Goal: Task Accomplishment & Management: Use online tool/utility

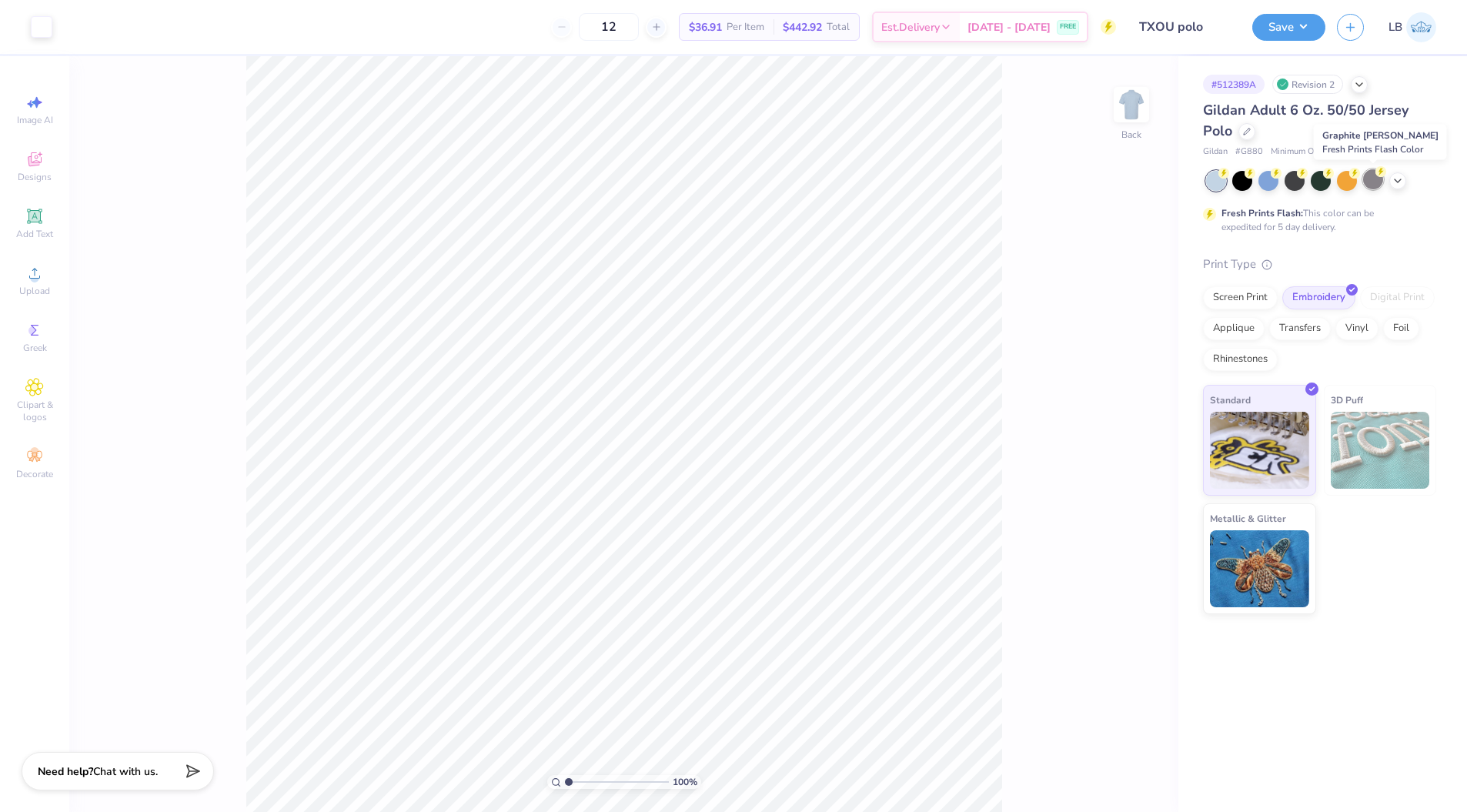
click at [1383, 179] on div at bounding box center [1373, 179] width 20 height 20
click at [1393, 179] on icon at bounding box center [1397, 179] width 12 height 12
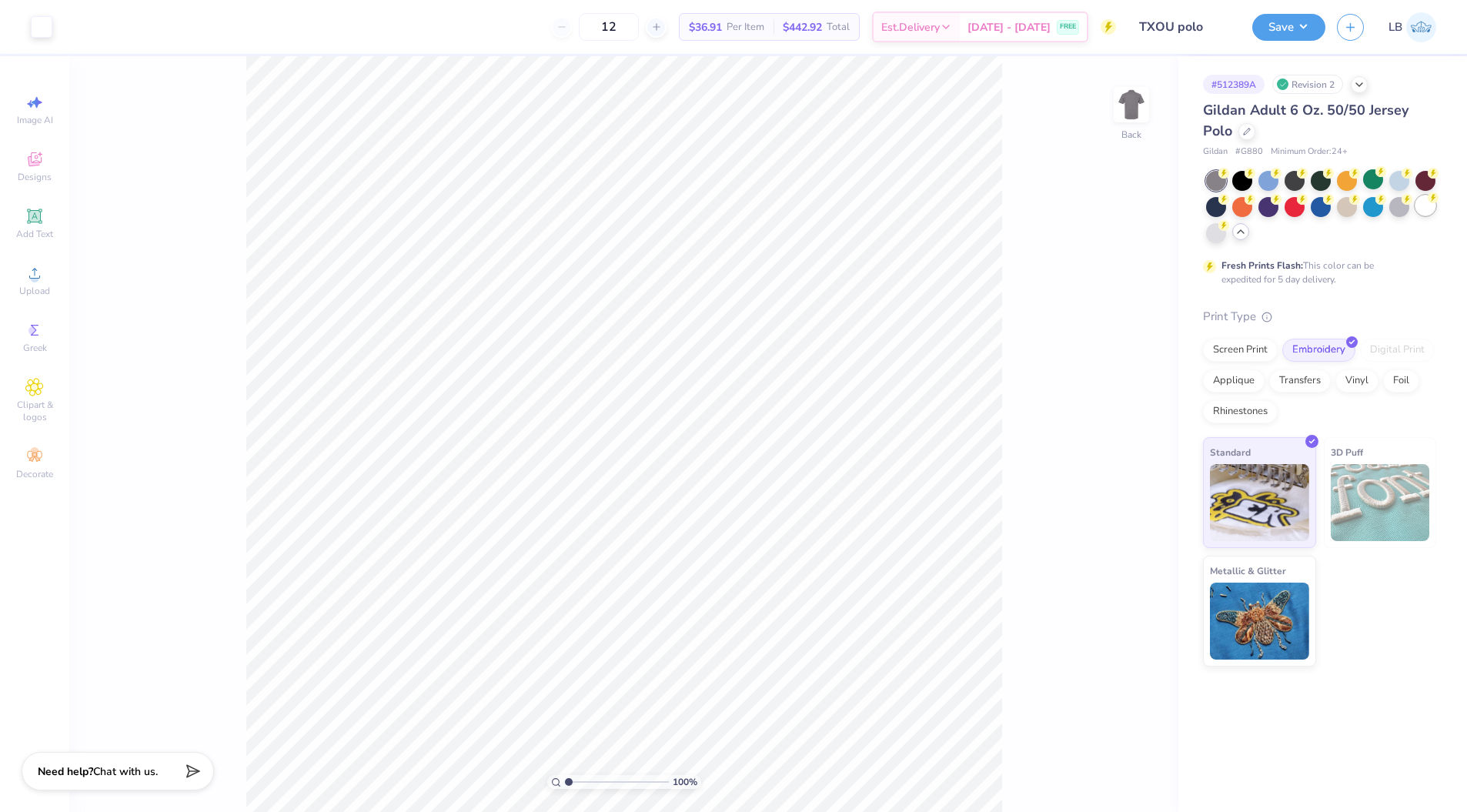
click at [1420, 204] on div at bounding box center [1425, 206] width 20 height 20
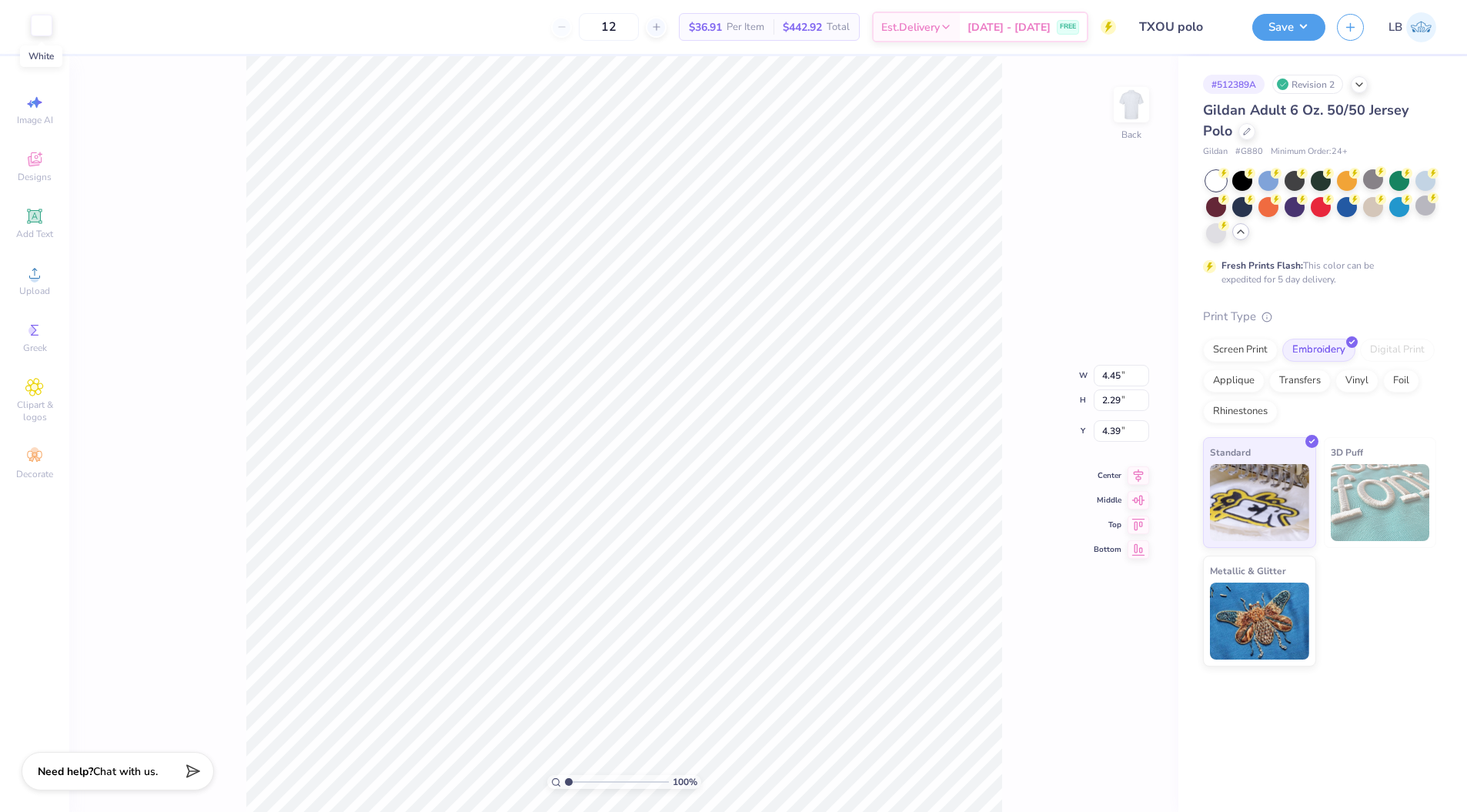
click at [44, 35] on div at bounding box center [42, 25] width 21 height 21
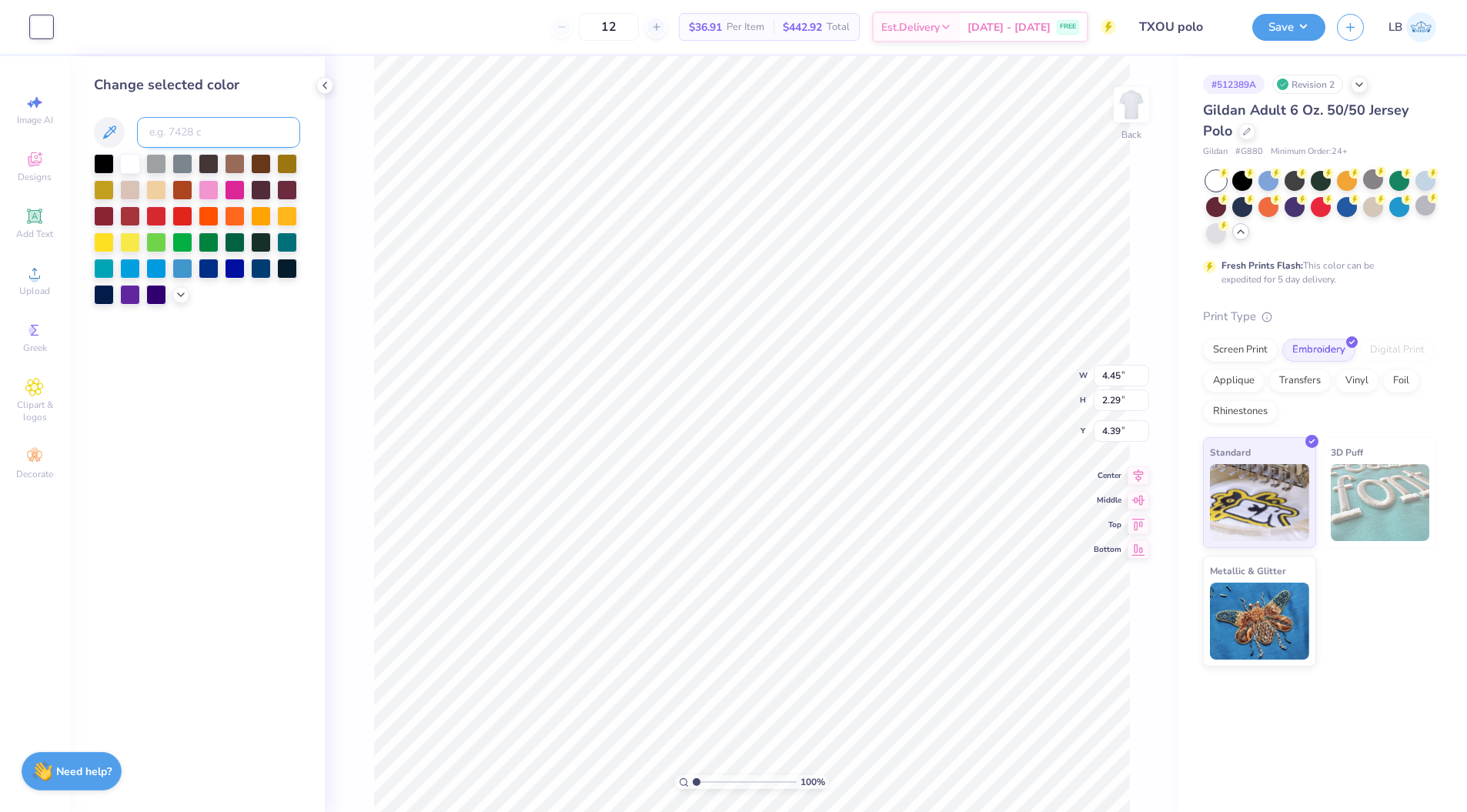
click at [201, 139] on input at bounding box center [218, 133] width 163 height 31
type input "287"
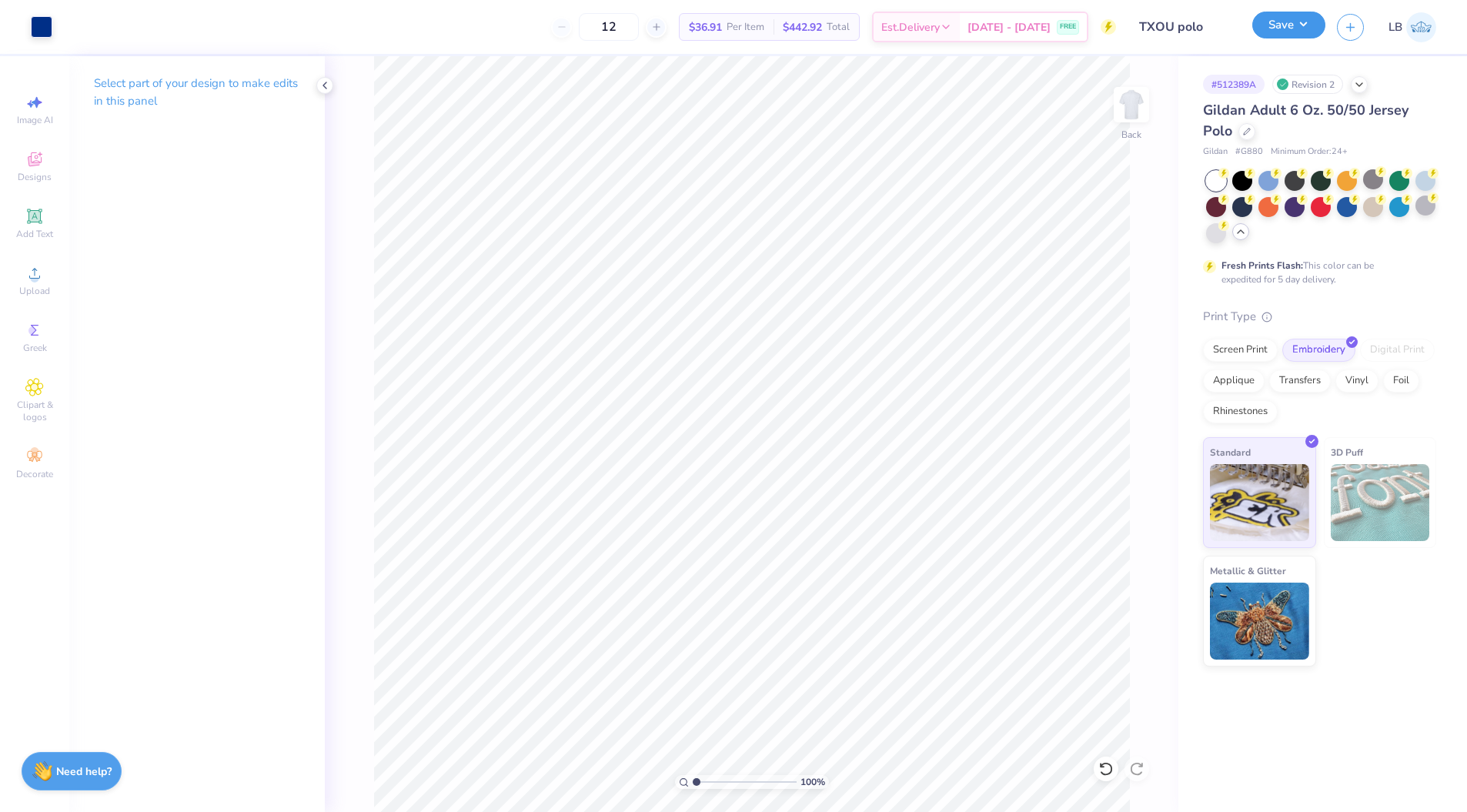
click at [1274, 24] on button "Save" at bounding box center [1288, 25] width 73 height 27
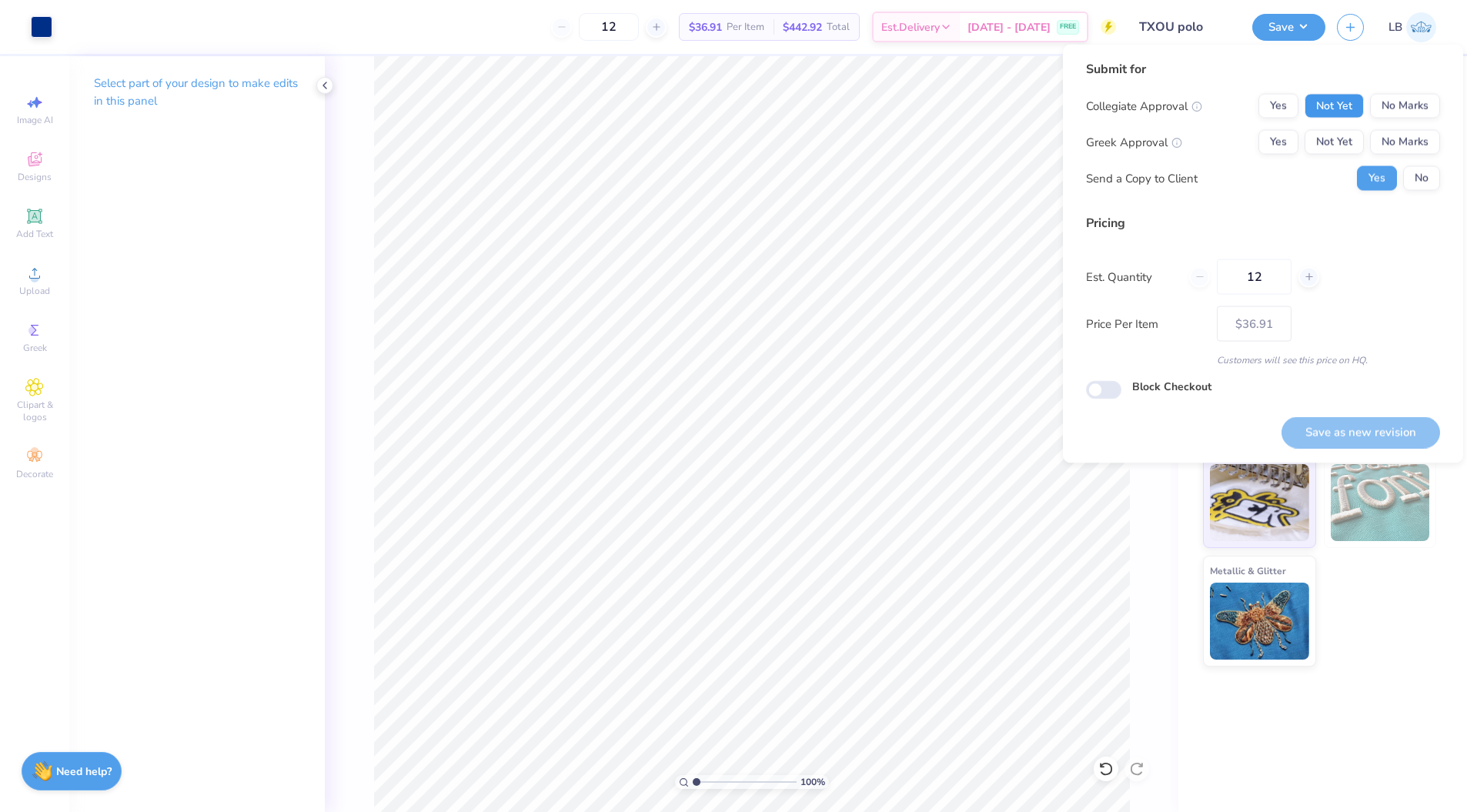
click at [1348, 104] on button "Not Yet" at bounding box center [1334, 107] width 59 height 25
click at [1347, 139] on button "Not Yet" at bounding box center [1334, 143] width 59 height 25
click at [1424, 178] on button "No" at bounding box center [1421, 179] width 37 height 25
click at [1383, 434] on button "Save as new revision" at bounding box center [1360, 432] width 158 height 32
type input "– –"
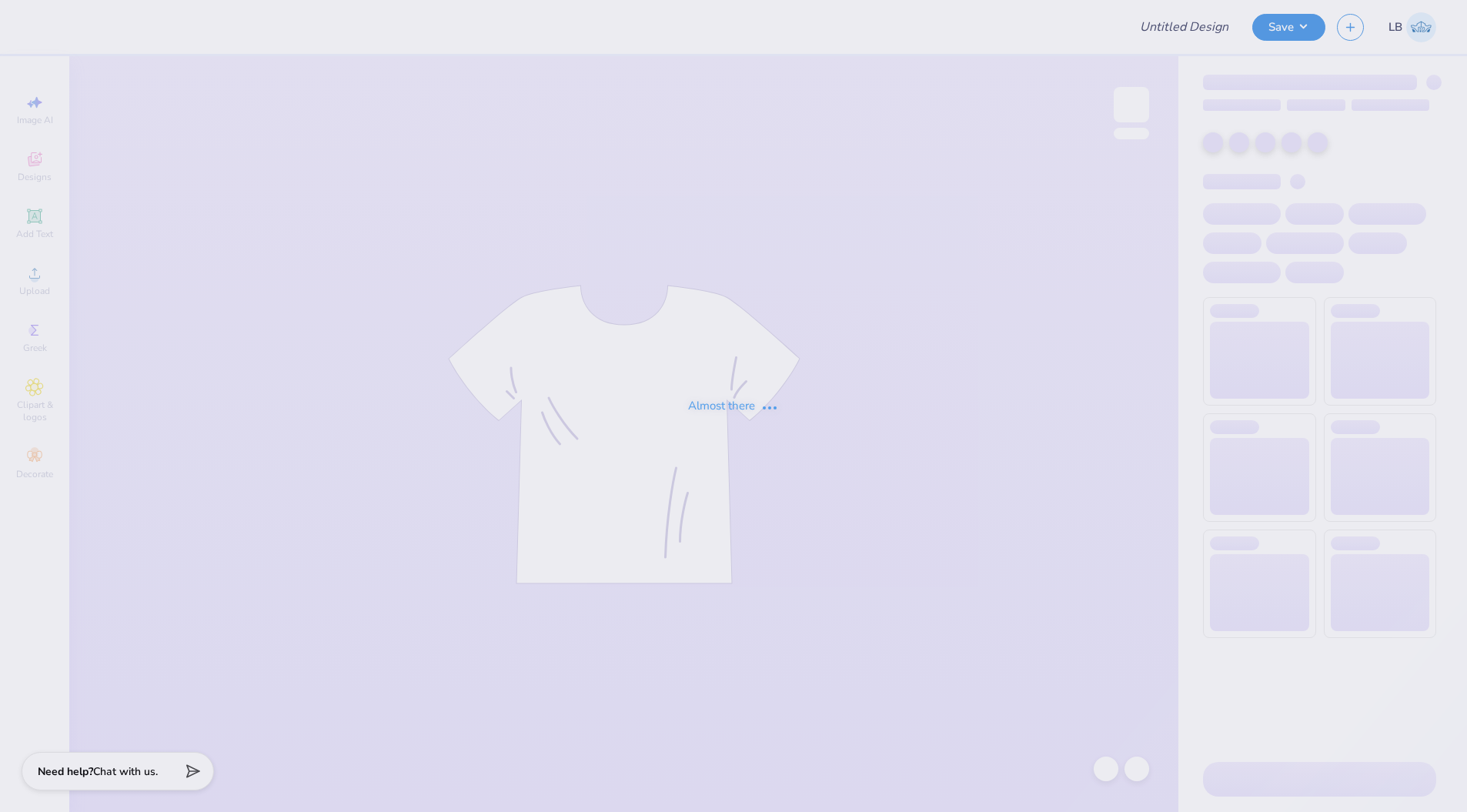
type input "TX OU 25 Tank"
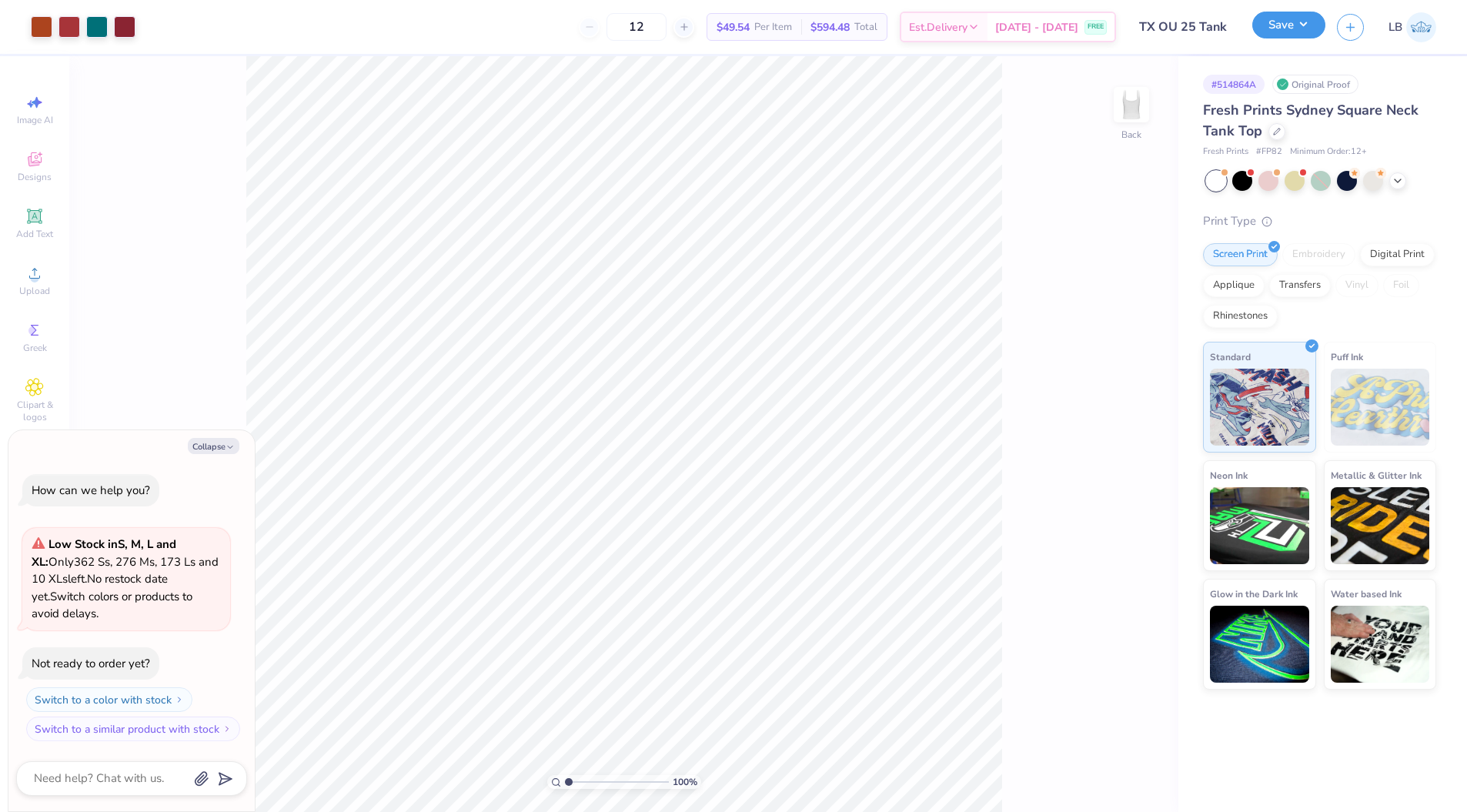
click at [1283, 24] on button "Save" at bounding box center [1288, 25] width 73 height 27
type textarea "x"
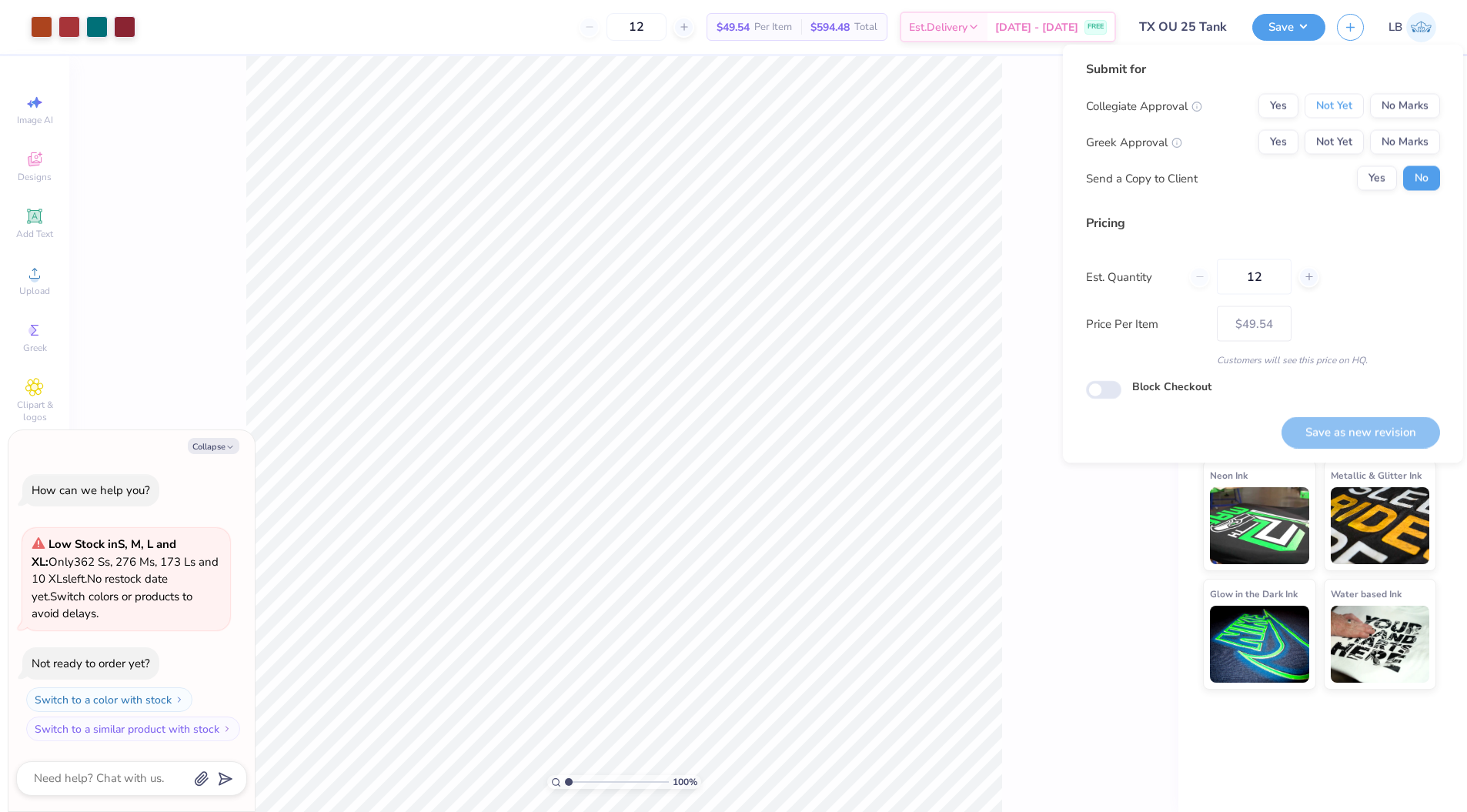
drag, startPoint x: 1347, startPoint y: 98, endPoint x: 1351, endPoint y: 123, distance: 25.3
click at [1347, 98] on button "Not Yet" at bounding box center [1334, 107] width 59 height 25
click at [1348, 130] on button "Not Yet" at bounding box center [1334, 143] width 59 height 25
click at [1362, 420] on button "Save as new revision" at bounding box center [1360, 432] width 158 height 32
type input "$49.54"
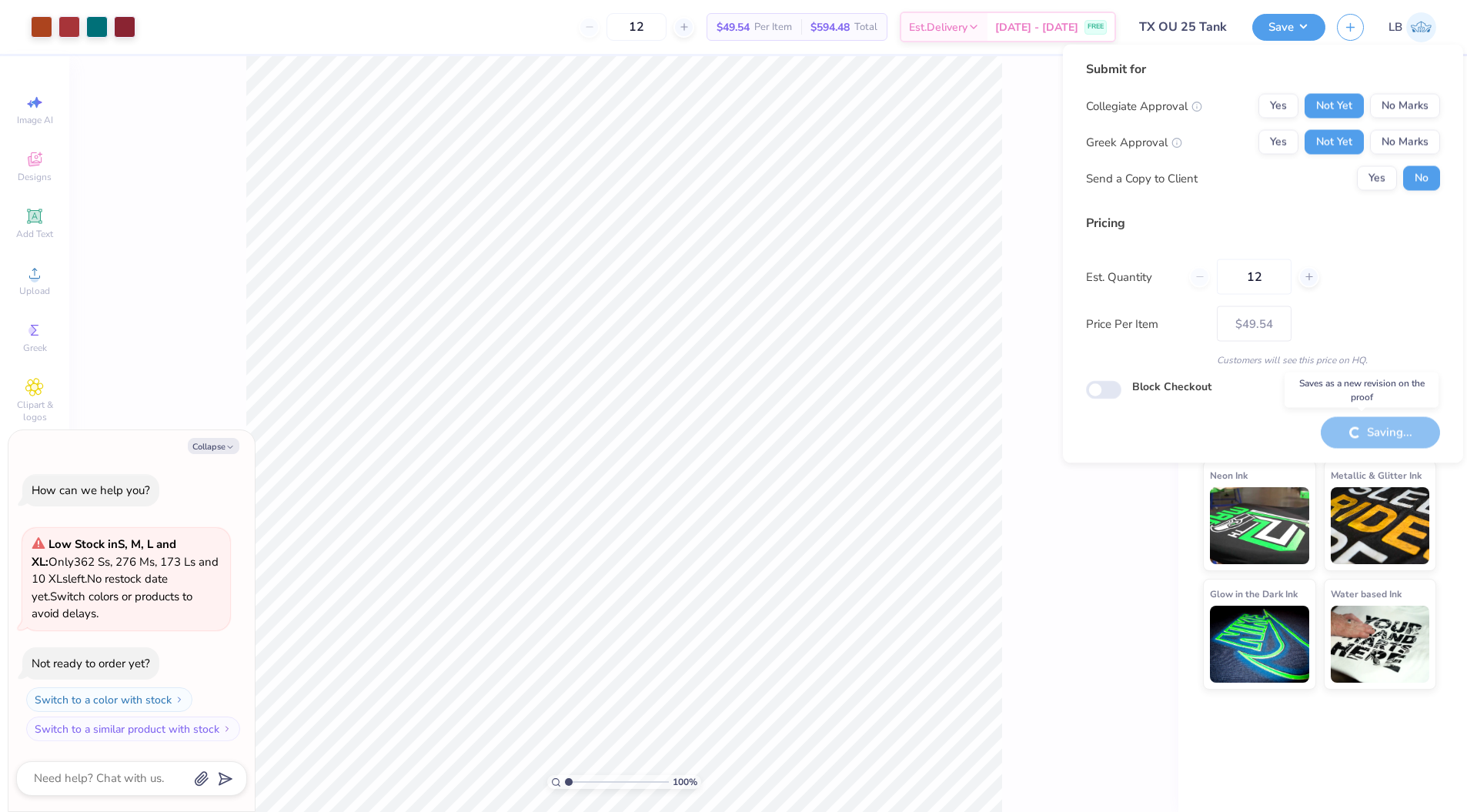
type textarea "x"
type input "– –"
